Goal: Task Accomplishment & Management: Use online tool/utility

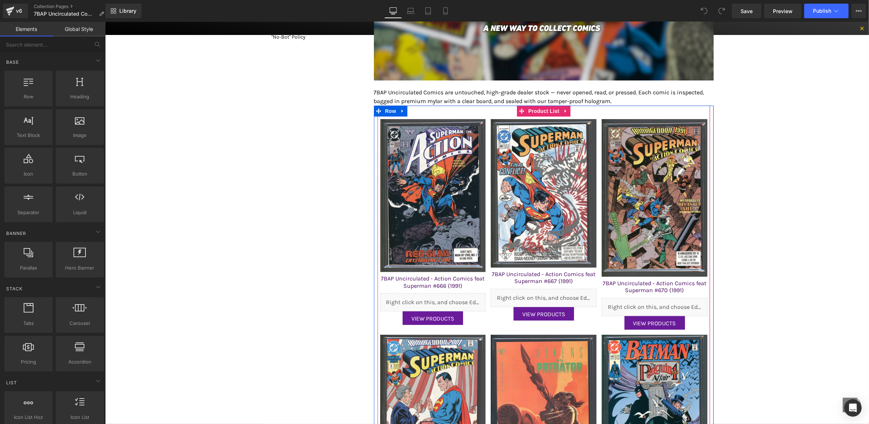
scroll to position [199, 0]
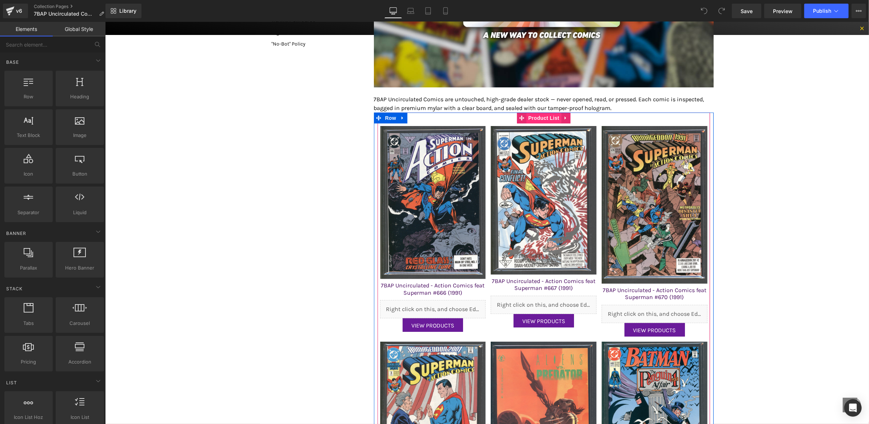
click at [534, 117] on span "Product List" at bounding box center [543, 117] width 35 height 11
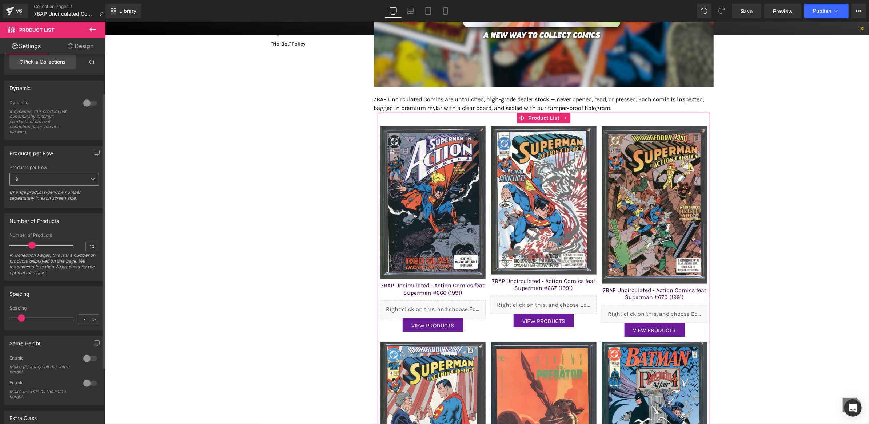
scroll to position [61, 0]
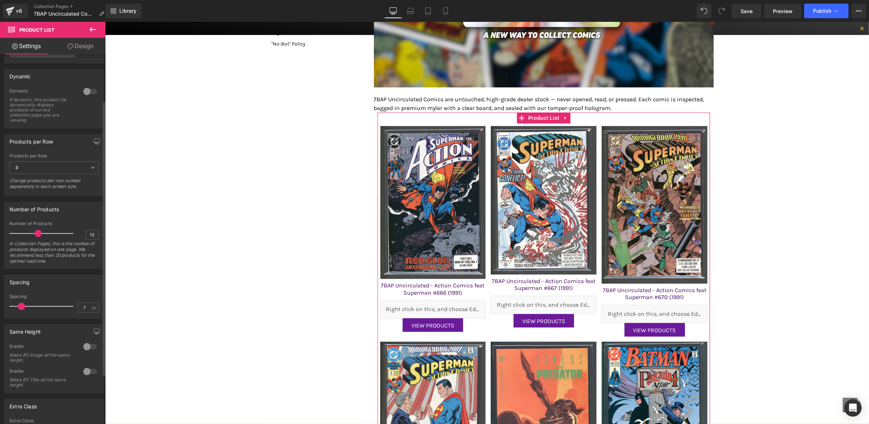
drag, startPoint x: 32, startPoint y: 233, endPoint x: 39, endPoint y: 233, distance: 6.2
click at [39, 233] on span at bounding box center [38, 233] width 7 height 7
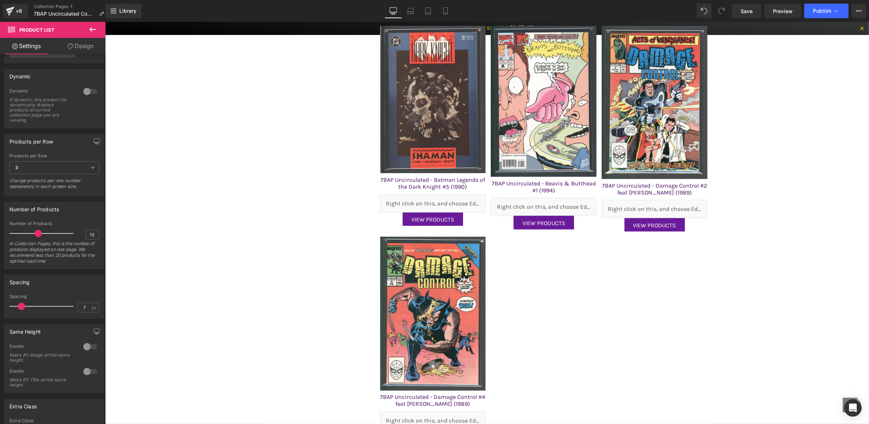
scroll to position [1025, 0]
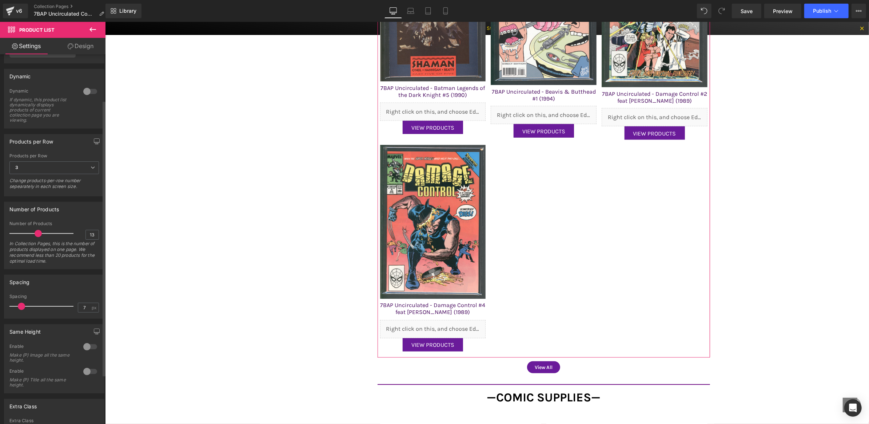
click at [96, 238] on div "Number of Products 13 In Collection Pages, this is the number of products displ…" at bounding box center [54, 245] width 90 height 48
click at [94, 237] on div "13" at bounding box center [92, 235] width 13 height 10
click at [90, 231] on input "13" at bounding box center [92, 234] width 13 height 9
type input "12"
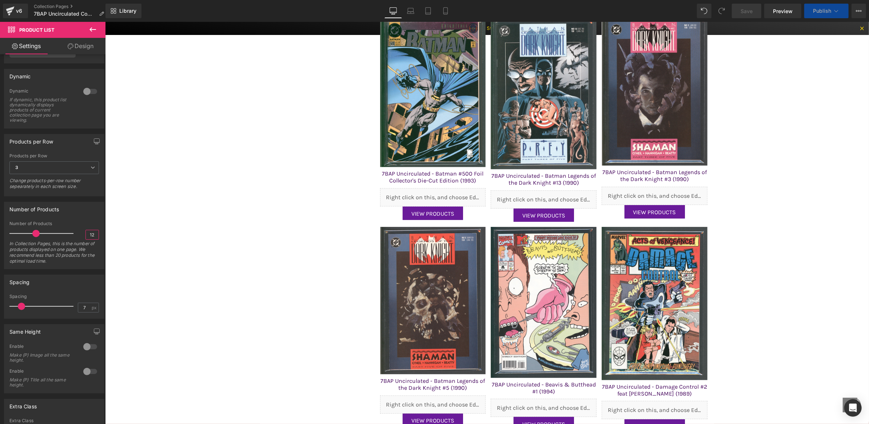
scroll to position [0, 0]
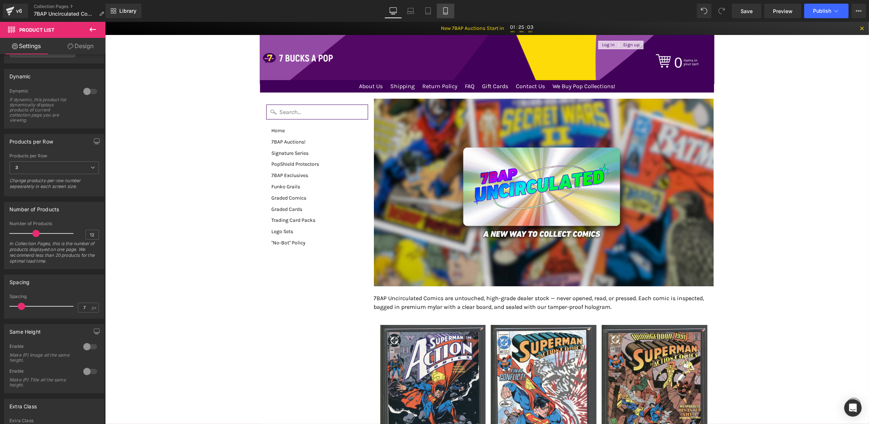
click at [444, 9] on icon at bounding box center [446, 11] width 4 height 7
type input "45"
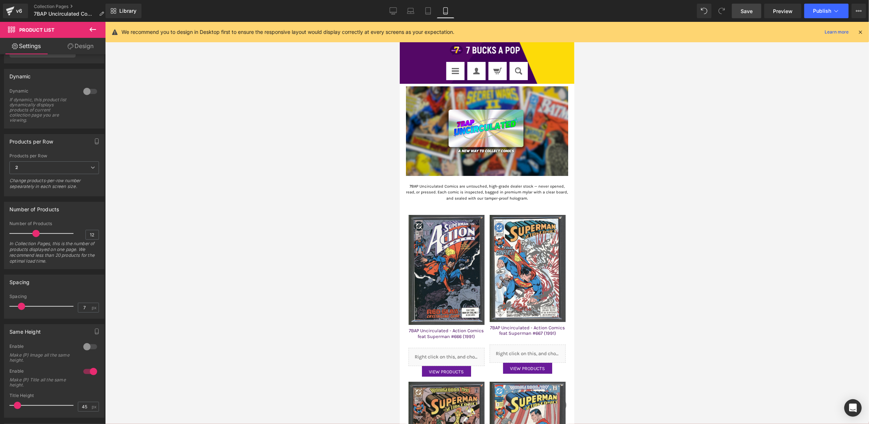
click at [748, 10] on span "Save" at bounding box center [747, 11] width 12 height 8
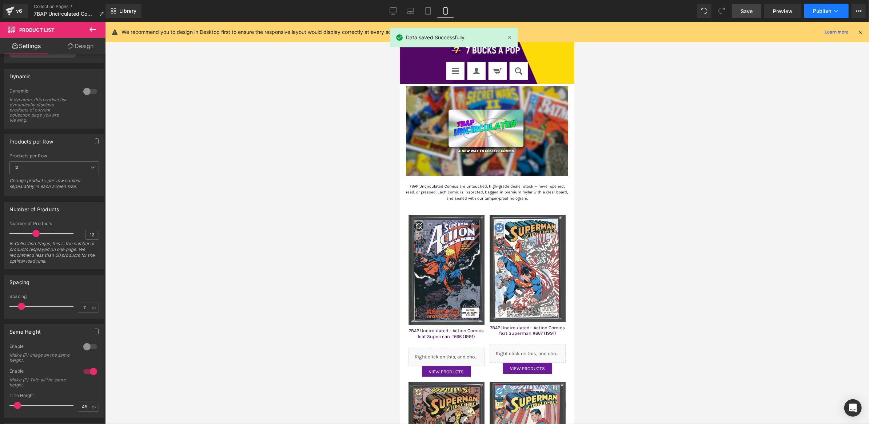
click at [817, 10] on span "Publish" at bounding box center [822, 11] width 18 height 6
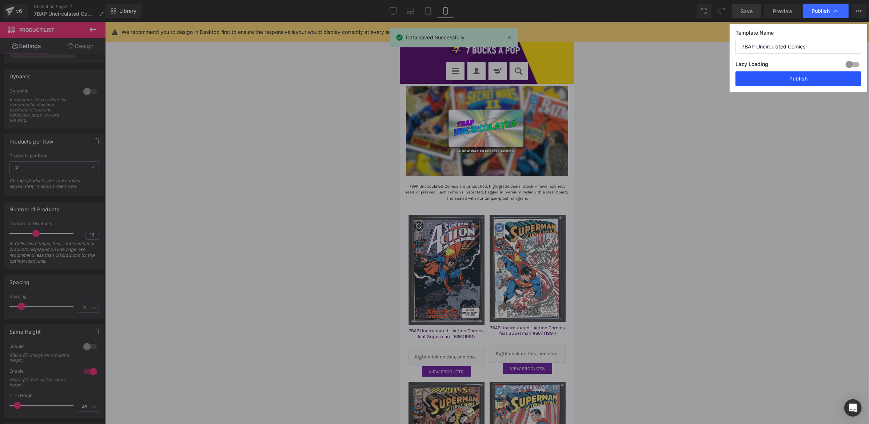
click at [782, 76] on button "Publish" at bounding box center [799, 78] width 126 height 15
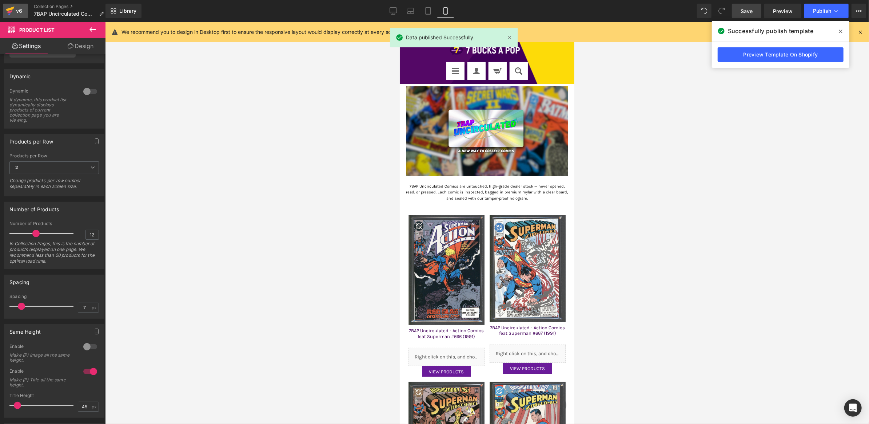
click at [9, 13] on icon at bounding box center [9, 11] width 5 height 3
